Goal: Check status: Check status

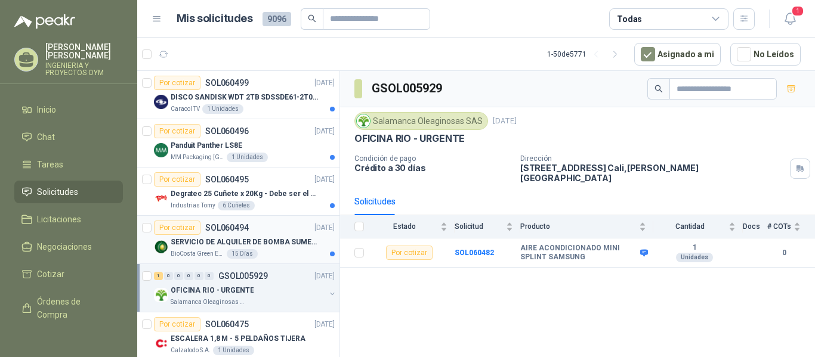
click at [237, 253] on div "15 Días" at bounding box center [242, 254] width 31 height 10
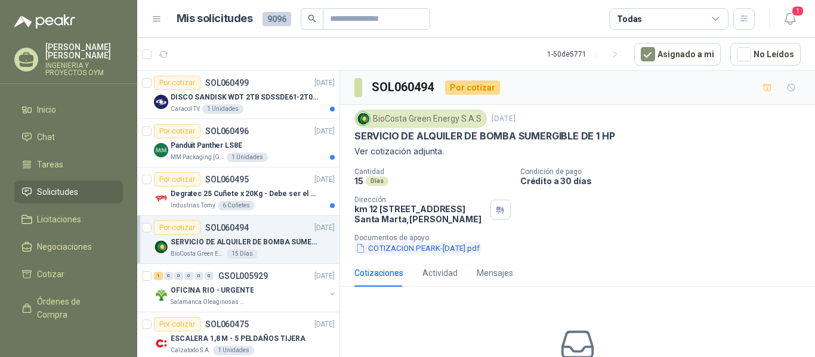
click at [397, 255] on button "COTIZACION PEARK-[DATE].pdf" at bounding box center [417, 248] width 126 height 13
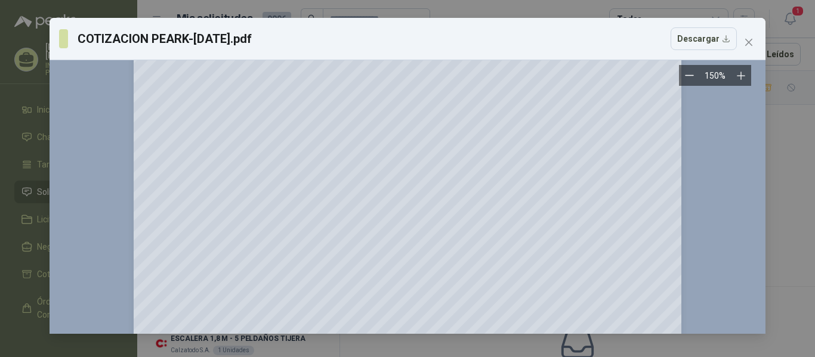
scroll to position [1172, 0]
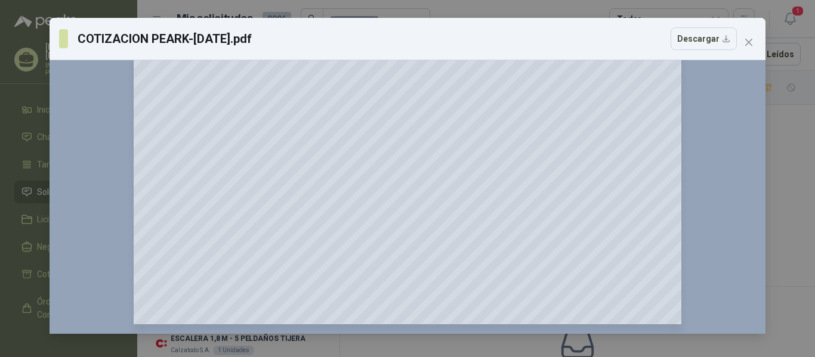
click at [750, 40] on icon "close" at bounding box center [749, 43] width 10 height 10
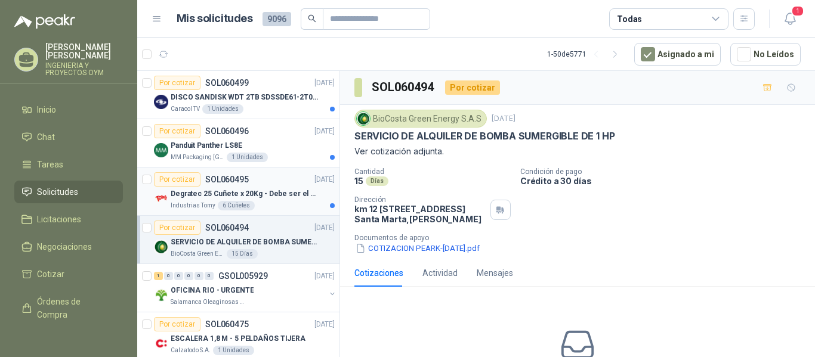
click at [212, 193] on p "Degratec 25 Cuñete x 20Kg - Debe ser el de Tecnas (por ahora homologado) - (Adj…" at bounding box center [245, 193] width 148 height 11
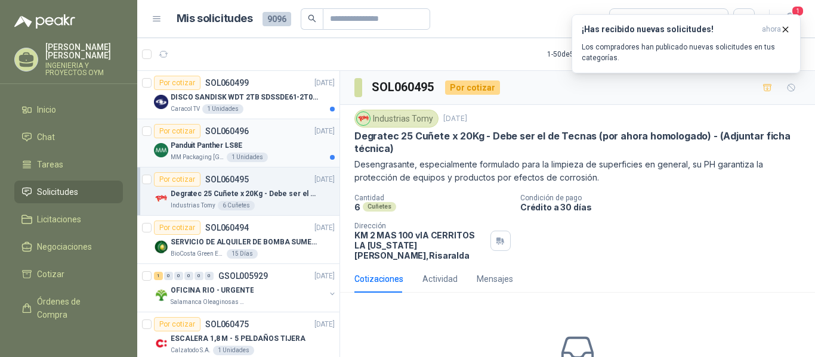
click at [230, 135] on p "SOL060496" at bounding box center [227, 131] width 44 height 8
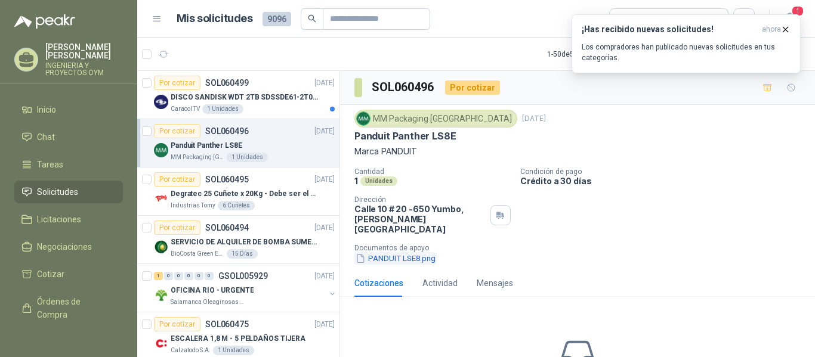
click at [395, 252] on button "PANDUIT LSE8.png" at bounding box center [395, 258] width 82 height 13
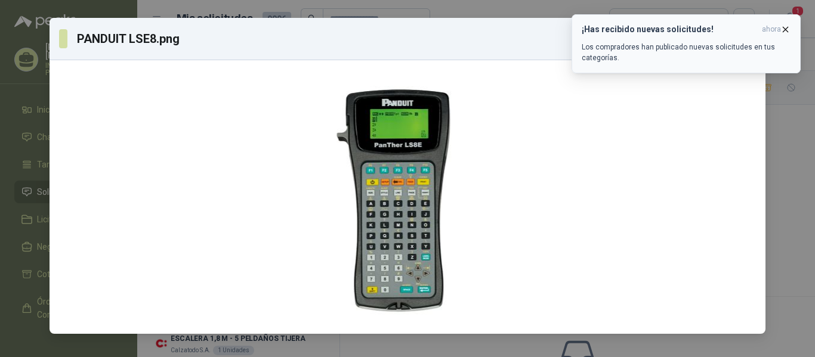
click at [776, 27] on span "ahora" at bounding box center [771, 29] width 19 height 10
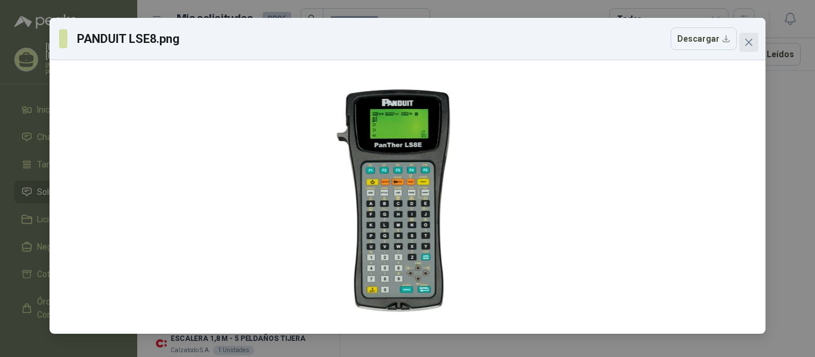
click at [748, 42] on icon "close" at bounding box center [748, 42] width 7 height 7
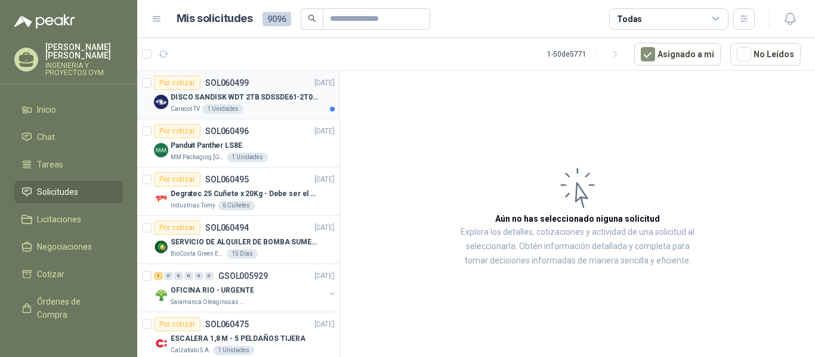
click at [247, 92] on p "DISCO SANDISK WDT 2TB SDSSDE61-2T00-G25" at bounding box center [245, 97] width 148 height 11
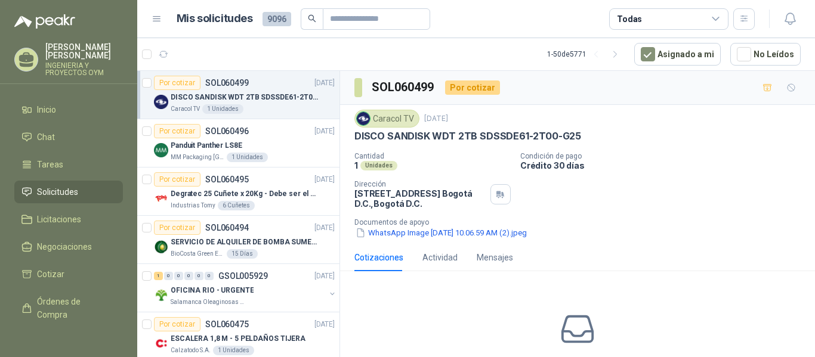
click at [255, 92] on p "DISCO SANDISK WDT 2TB SDSSDE61-2T00-G25" at bounding box center [245, 97] width 148 height 11
